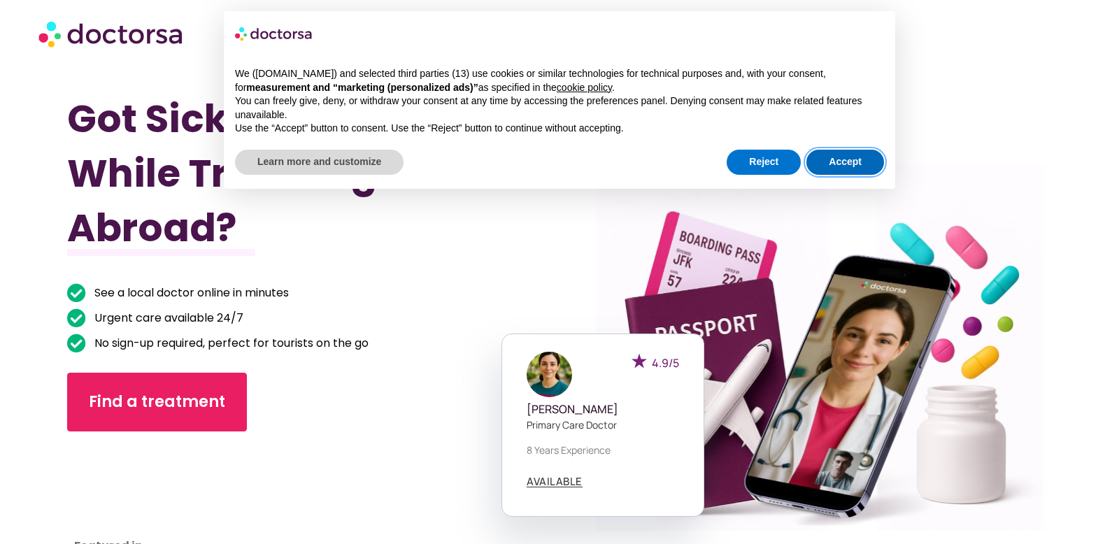
click at [839, 155] on button "Accept" at bounding box center [845, 162] width 78 height 25
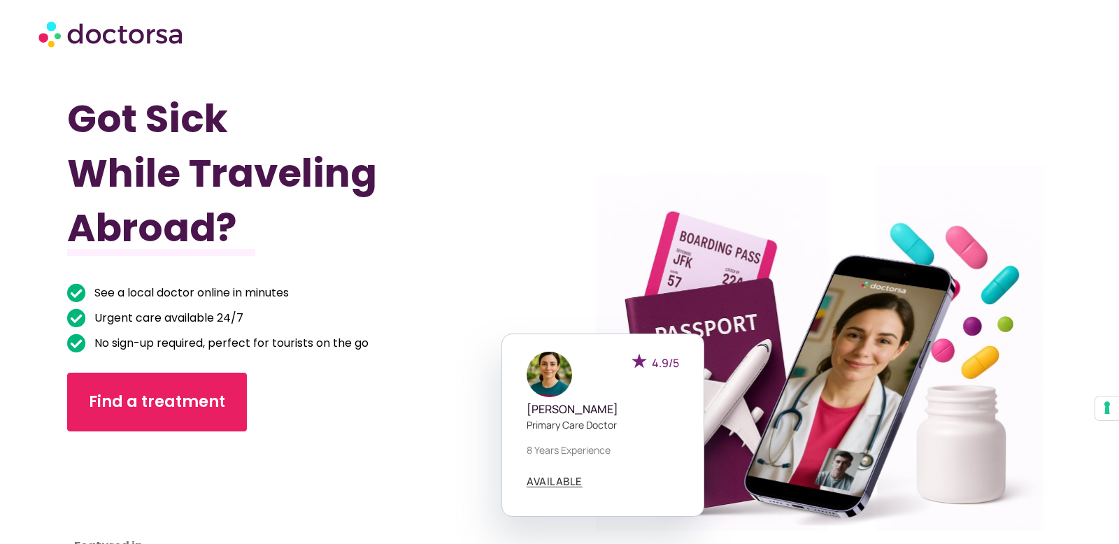
click at [92, 36] on img at bounding box center [111, 34] width 147 height 42
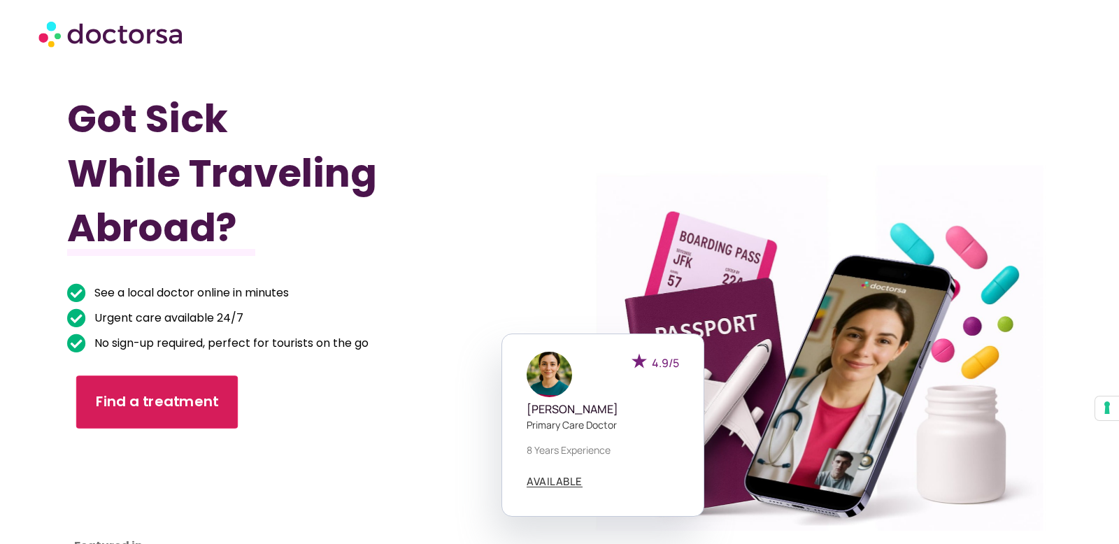
click at [140, 409] on span "Find a treatment" at bounding box center [157, 402] width 123 height 20
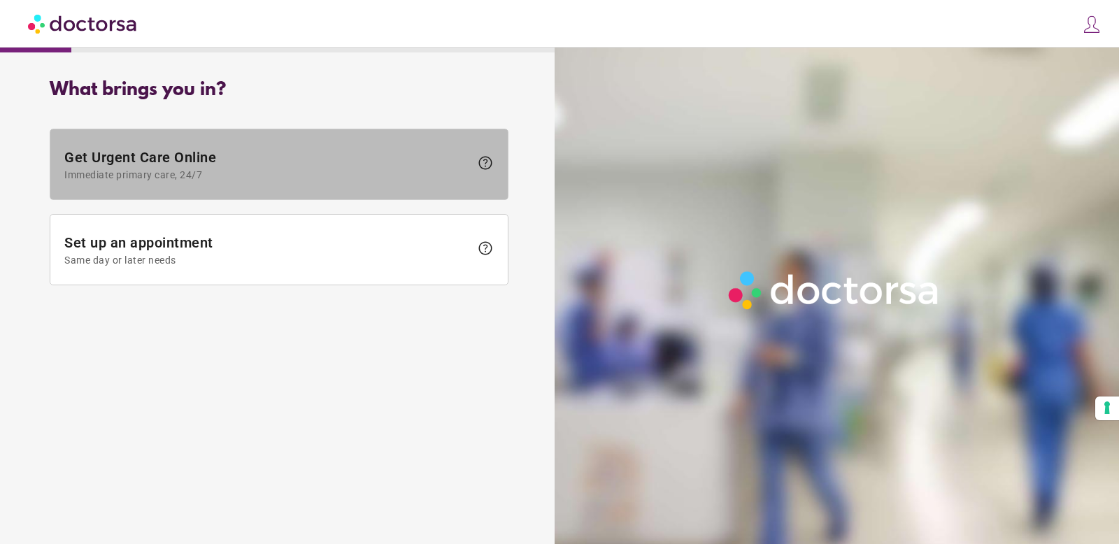
click at [222, 173] on span "Immediate primary care, 24/7" at bounding box center [267, 174] width 406 height 11
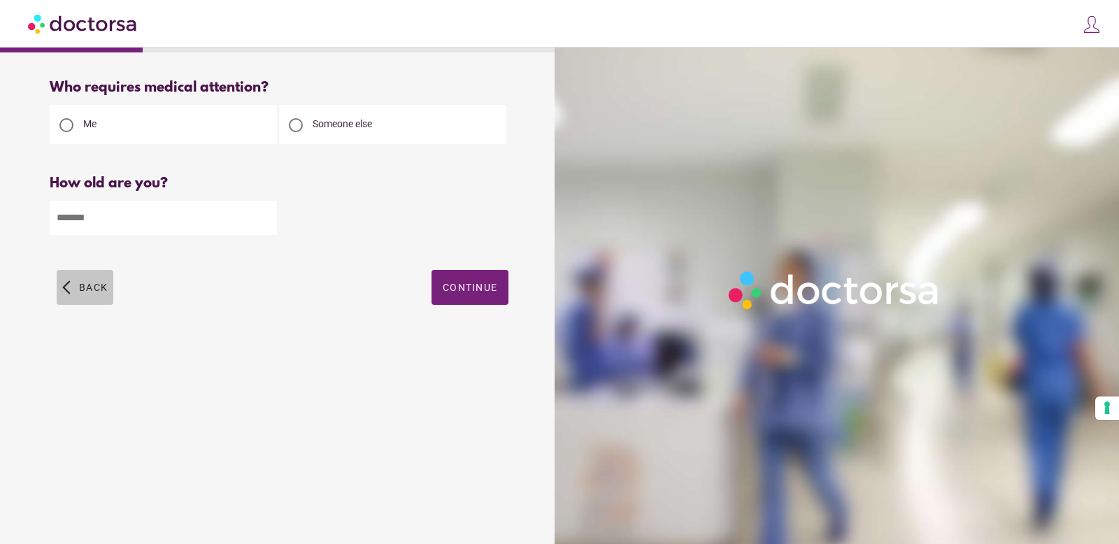
click at [96, 290] on span "Back" at bounding box center [93, 287] width 29 height 11
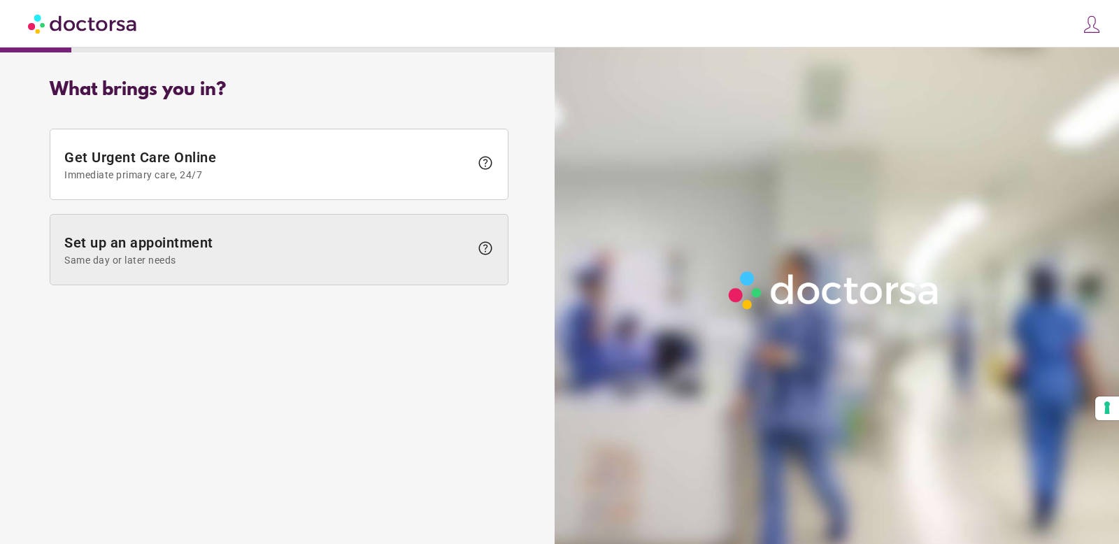
click at [206, 259] on span "Same day or later needs" at bounding box center [267, 260] width 406 height 11
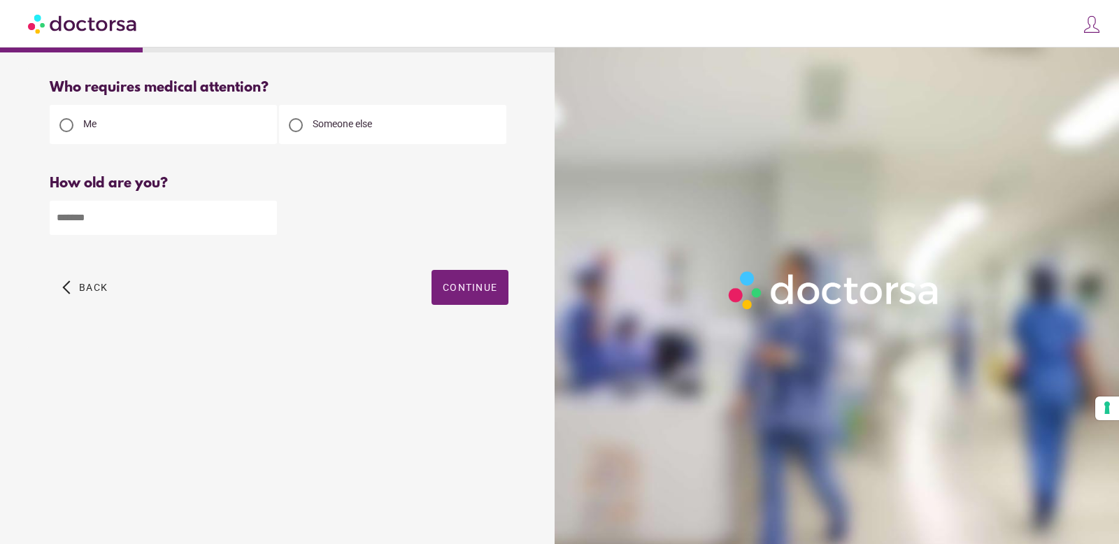
click at [48, 296] on div "Who requires medical attention? Me Someone else Back" at bounding box center [278, 208] width 503 height 279
click at [67, 294] on span "button" at bounding box center [85, 287] width 57 height 35
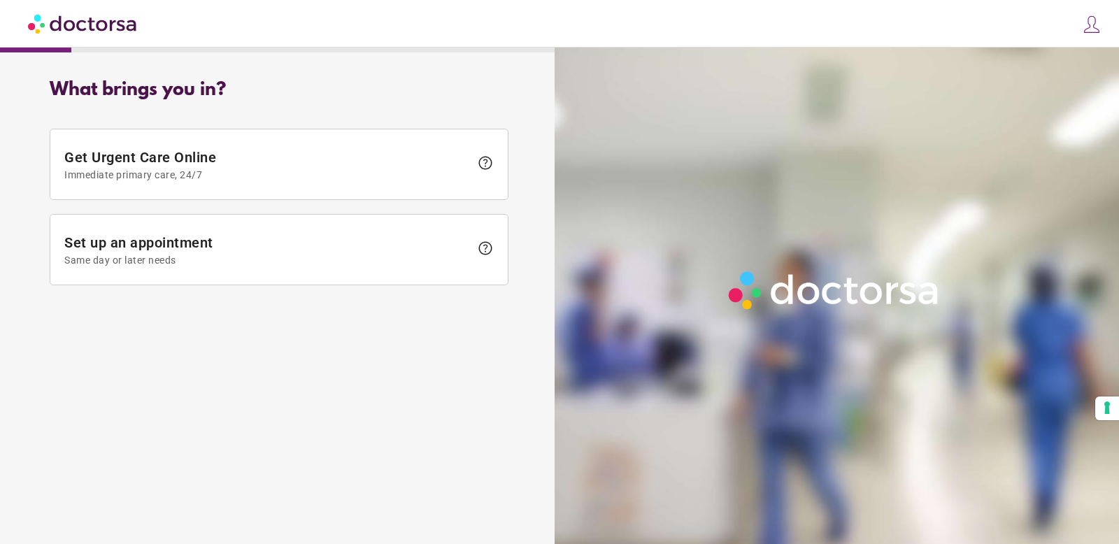
click at [1095, 17] on img at bounding box center [1092, 25] width 20 height 20
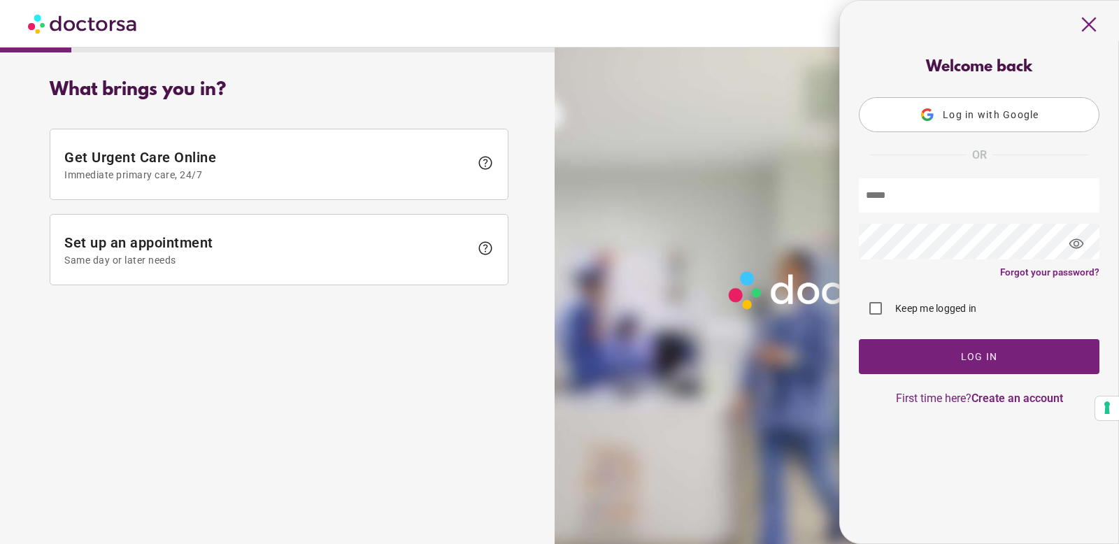
click at [929, 198] on input "text" at bounding box center [979, 195] width 241 height 34
type input "**********"
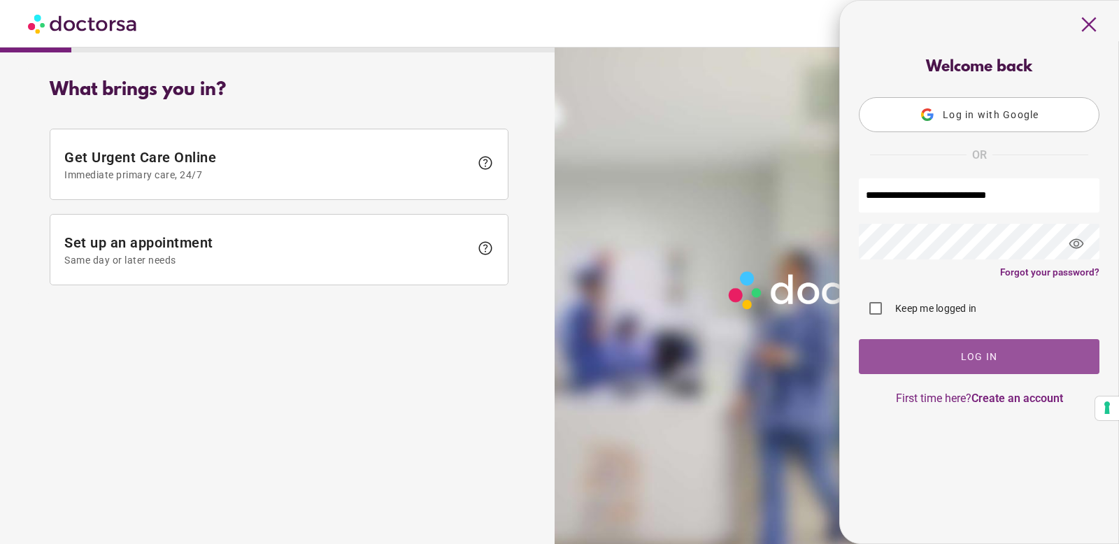
click at [954, 357] on span "button" at bounding box center [979, 356] width 241 height 35
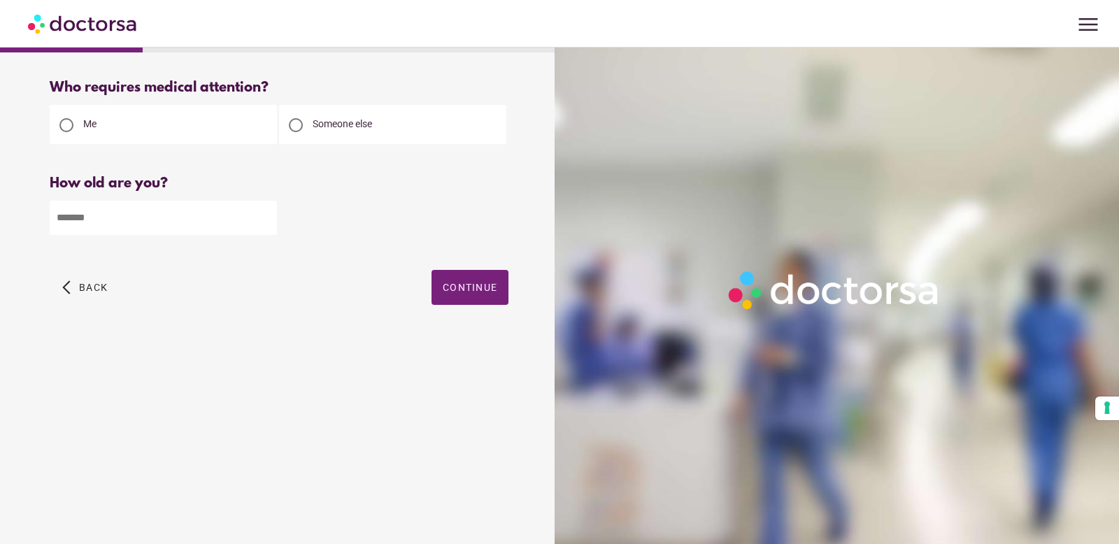
click at [1075, 31] on span "menu" at bounding box center [1088, 24] width 27 height 27
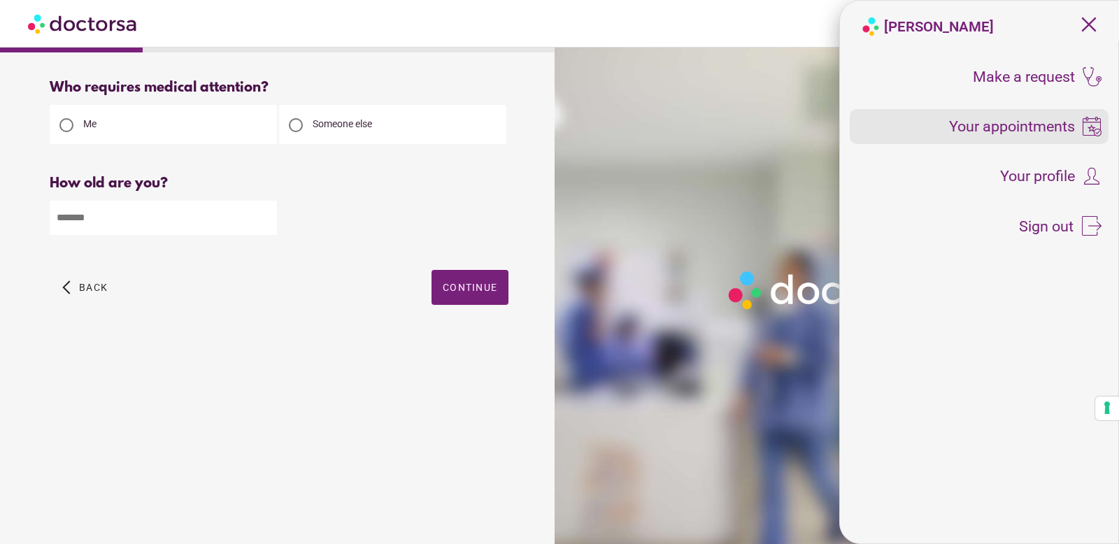
click at [1045, 129] on span "Your appointments" at bounding box center [1012, 126] width 126 height 15
